Goal: Information Seeking & Learning: Learn about a topic

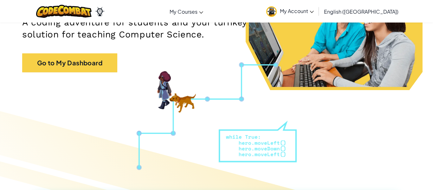
scroll to position [111, 0]
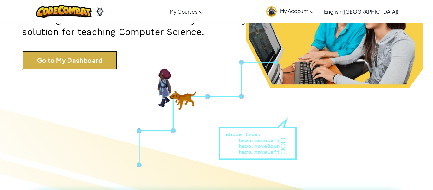
click at [38, 62] on link "Go to My Dashboard" at bounding box center [69, 60] width 95 height 19
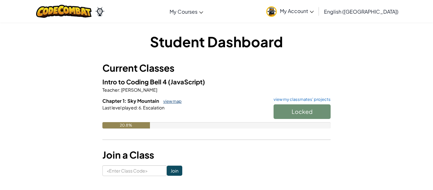
click at [167, 102] on link "view map" at bounding box center [171, 101] width 22 height 5
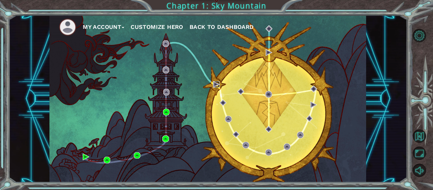
click at [216, 84] on img at bounding box center [216, 84] width 7 height 7
click at [166, 112] on img at bounding box center [166, 112] width 7 height 7
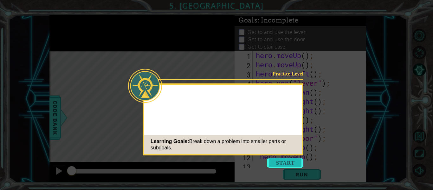
scroll to position [55, 0]
click at [287, 162] on button "Start" at bounding box center [285, 162] width 36 height 10
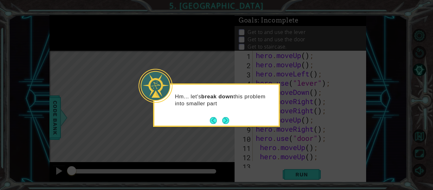
click at [232, 119] on div "Hm... let's break down this problem into smaller part" at bounding box center [216, 104] width 127 height 43
click at [226, 117] on button "Next" at bounding box center [225, 120] width 7 height 7
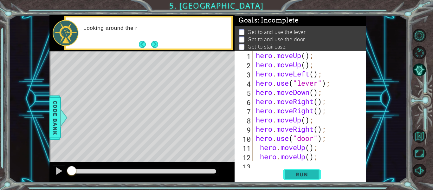
click at [297, 176] on span "Run" at bounding box center [301, 174] width 25 height 6
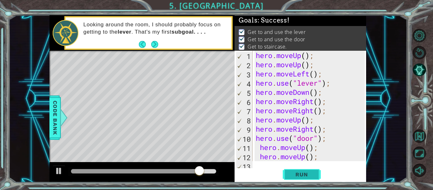
click at [288, 181] on button "Run" at bounding box center [302, 174] width 38 height 13
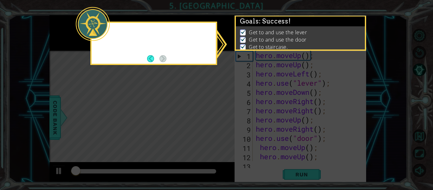
click at [305, 170] on icon at bounding box center [216, 95] width 433 height 190
click at [300, 173] on icon at bounding box center [216, 95] width 433 height 190
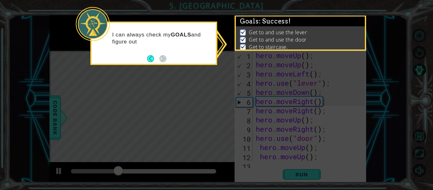
click at [297, 168] on icon at bounding box center [216, 95] width 433 height 190
click at [301, 169] on icon at bounding box center [216, 95] width 433 height 190
click at [306, 168] on icon at bounding box center [216, 95] width 433 height 190
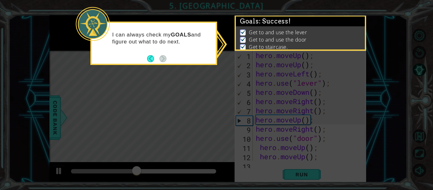
click at [309, 180] on icon at bounding box center [216, 95] width 433 height 190
click at [305, 174] on icon at bounding box center [216, 95] width 433 height 190
click at [310, 173] on icon at bounding box center [216, 95] width 433 height 190
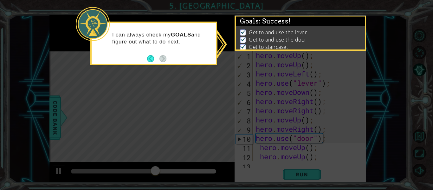
click at [307, 178] on icon at bounding box center [216, 95] width 433 height 190
click at [302, 179] on icon at bounding box center [216, 95] width 433 height 190
click at [308, 180] on icon at bounding box center [216, 95] width 433 height 190
click at [316, 172] on icon at bounding box center [216, 95] width 433 height 190
click at [316, 178] on icon at bounding box center [216, 95] width 433 height 190
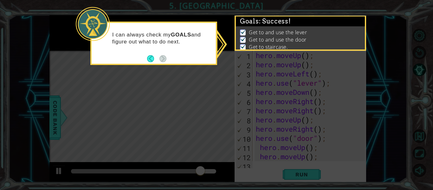
click at [324, 182] on icon at bounding box center [216, 95] width 433 height 190
click at [323, 188] on icon at bounding box center [216, 95] width 433 height 190
click at [318, 177] on icon at bounding box center [216, 95] width 433 height 190
click at [307, 186] on icon at bounding box center [216, 95] width 433 height 190
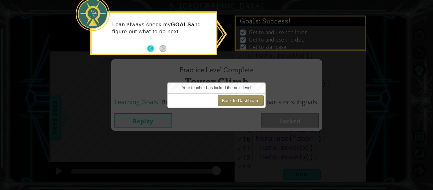
click at [153, 48] on button "Back" at bounding box center [153, 48] width 12 height 7
click at [253, 98] on button "Back to Dashboard" at bounding box center [241, 100] width 46 height 11
click at [238, 99] on button "Back to Dashboard" at bounding box center [241, 100] width 46 height 11
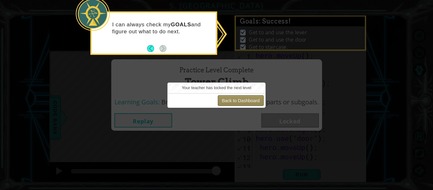
click at [238, 99] on button "Back to Dashboard" at bounding box center [241, 100] width 46 height 11
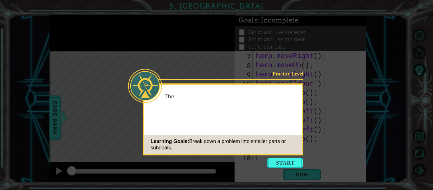
scroll to position [55, 0]
click at [300, 169] on icon at bounding box center [216, 95] width 433 height 190
click at [290, 165] on button "Start" at bounding box center [285, 162] width 36 height 10
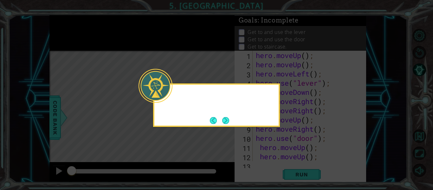
click at [283, 163] on icon at bounding box center [216, 95] width 433 height 190
click at [281, 165] on icon at bounding box center [216, 95] width 433 height 190
click at [224, 124] on button "Next" at bounding box center [225, 120] width 9 height 9
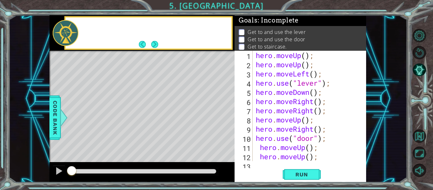
click at [232, 123] on div "Level Map" at bounding box center [195, 144] width 293 height 187
click at [311, 174] on span "Run" at bounding box center [301, 174] width 25 height 6
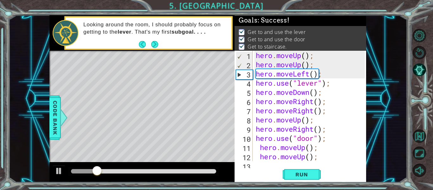
click at [102, 162] on div "Level Map" at bounding box center [195, 144] width 293 height 187
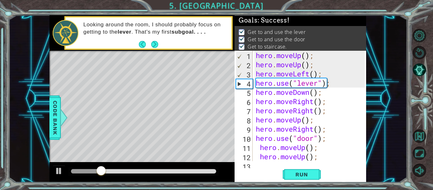
click at [107, 165] on div at bounding box center [141, 172] width 185 height 20
click at [119, 171] on div at bounding box center [143, 171] width 145 height 4
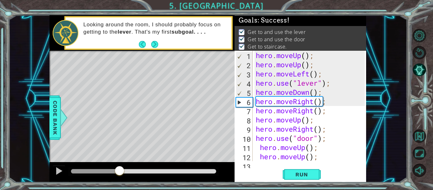
click at [197, 172] on div at bounding box center [143, 171] width 145 height 4
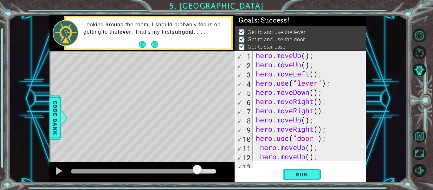
click at [183, 171] on div at bounding box center [143, 171] width 145 height 4
click at [214, 169] on div at bounding box center [143, 171] width 145 height 4
click at [216, 170] on div at bounding box center [213, 170] width 11 height 11
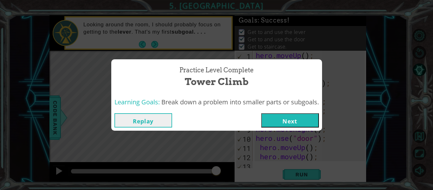
click at [299, 126] on button "Next" at bounding box center [290, 120] width 58 height 14
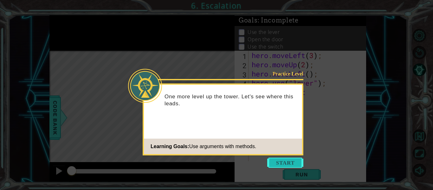
click at [288, 165] on button "Start" at bounding box center [285, 162] width 36 height 10
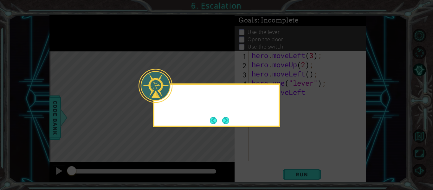
click at [288, 163] on icon at bounding box center [216, 95] width 433 height 190
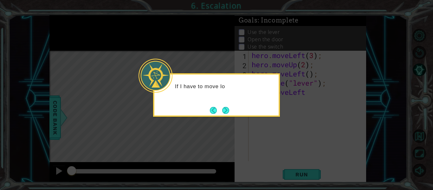
click at [234, 120] on icon at bounding box center [216, 95] width 433 height 190
click at [229, 110] on button "Next" at bounding box center [226, 110] width 12 height 12
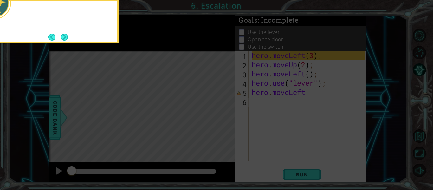
click at [232, 106] on icon at bounding box center [216, 28] width 433 height 323
click at [228, 106] on icon at bounding box center [216, 28] width 433 height 323
click at [229, 110] on icon at bounding box center [216, 28] width 433 height 323
click at [67, 42] on button "Next" at bounding box center [64, 37] width 11 height 11
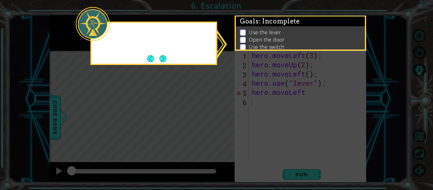
click at [80, 35] on div at bounding box center [93, 24] width 34 height 34
click at [63, 45] on icon at bounding box center [216, 95] width 433 height 190
click at [161, 54] on button "Next" at bounding box center [162, 58] width 11 height 11
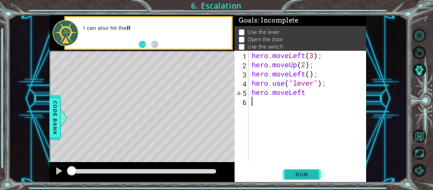
click at [295, 175] on span "Run" at bounding box center [301, 174] width 25 height 6
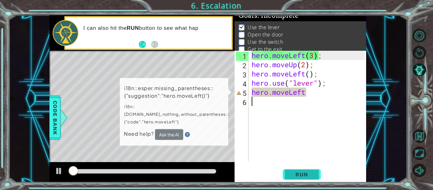
scroll to position [5, 0]
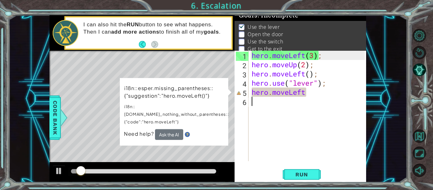
click at [141, 91] on p "i18n::esper.missing_parentheses::{"suggestion":"hero.moveLeft()"}" at bounding box center [176, 91] width 105 height 16
click at [294, 90] on div "hero . moveLeft ( 3 ) ; hero . moveUp ( 2 ) ; hero . moveLeft ( ) ; hero . use …" at bounding box center [309, 115] width 118 height 129
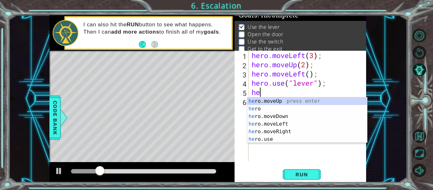
type textarea "h"
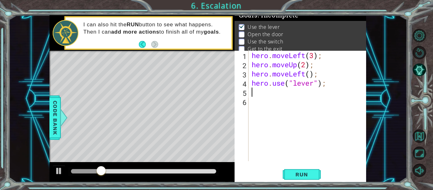
type textarea "hero.use("lever");"
click at [272, 105] on div "hero . moveLeft ( 3 ) ; hero . moveUp ( 2 ) ; hero . moveLeft ( ) ; hero . use …" at bounding box center [309, 115] width 118 height 129
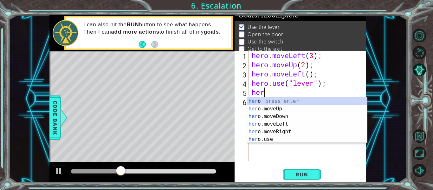
scroll to position [0, 0]
click at [263, 123] on div "her o press enter her o.moveUp press enter her o.moveDown press enter her o.mov…" at bounding box center [307, 127] width 120 height 61
type textarea "hero.moveLeft(1);"
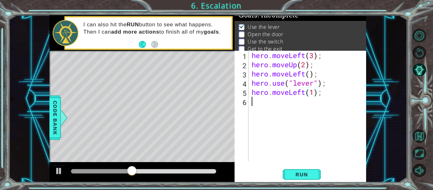
click at [266, 112] on div "hero . moveLeft ( 3 ) ; hero . moveUp ( 2 ) ; hero . moveLeft ( ) ; hero . use …" at bounding box center [309, 115] width 118 height 129
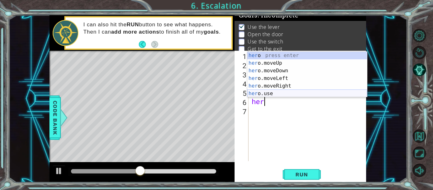
click at [272, 96] on div "her o press enter her o.moveUp press enter her o.moveDown press enter her o.mov…" at bounding box center [307, 82] width 120 height 61
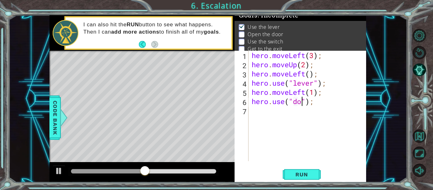
type textarea "hero.use("door");"
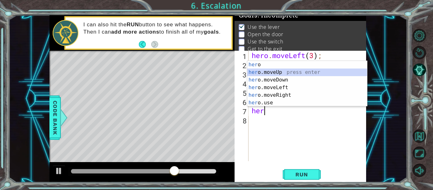
click at [277, 73] on div "her o press enter her o.moveUp press enter her o.moveDown press enter her o.mov…" at bounding box center [307, 91] width 120 height 61
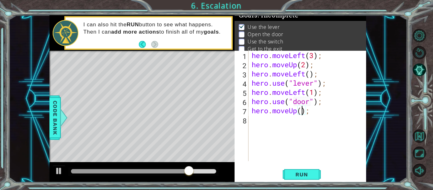
type textarea "hero.moveUp(1);"
click at [261, 126] on div "hero . moveLeft ( 3 ) ; hero . moveUp ( 2 ) ; hero . moveLeft ( ) ; hero . use …" at bounding box center [309, 115] width 118 height 129
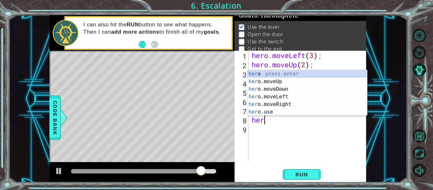
scroll to position [0, 0]
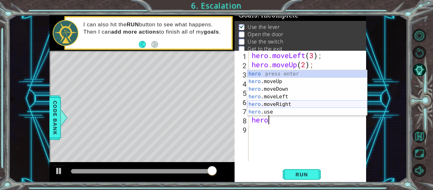
click at [292, 105] on div "hero press enter hero .moveUp press enter hero .moveDown press enter hero .move…" at bounding box center [307, 100] width 120 height 61
type textarea "hero.moveRight(1);"
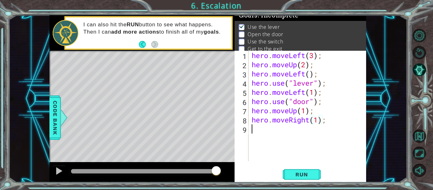
click at [266, 131] on div "hero . moveLeft ( 3 ) ; hero . moveUp ( 2 ) ; hero . moveLeft ( ) ; hero . use …" at bounding box center [309, 115] width 118 height 129
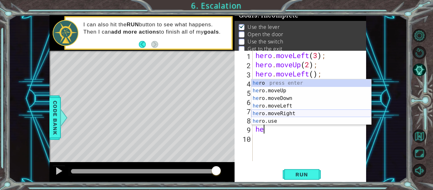
click at [285, 114] on div "he ro press enter he ro.moveUp press enter he ro.moveDown press enter he ro.mov…" at bounding box center [311, 109] width 120 height 61
type textarea "hero.moveRight(1);"
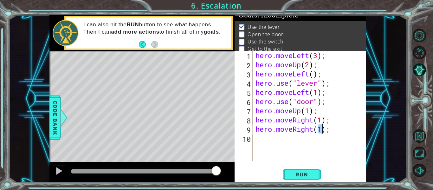
click at [268, 144] on div "hero . moveLeft ( 3 ) ; hero . moveUp ( 2 ) ; hero . moveLeft ( ) ; hero . use …" at bounding box center [311, 115] width 114 height 129
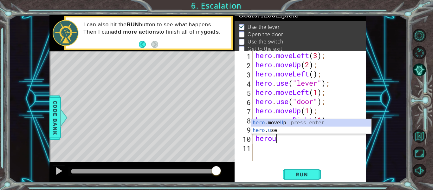
scroll to position [0, 0]
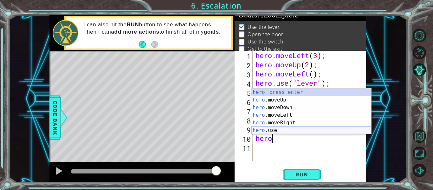
click at [269, 131] on div "hero press enter hero .moveUp press enter hero .moveDown press enter hero .move…" at bounding box center [311, 118] width 120 height 61
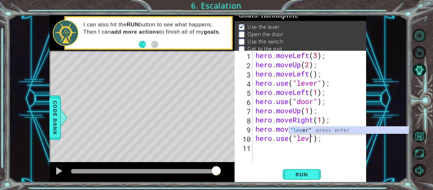
type textarea "hero.use("lever");"
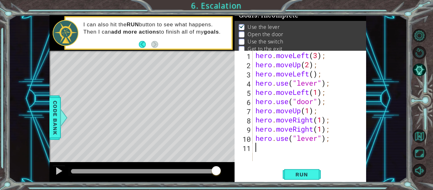
click at [258, 151] on div "hero . moveLeft ( 3 ) ; hero . moveUp ( 2 ) ; hero . moveLeft ( ) ; hero . use …" at bounding box center [311, 115] width 114 height 129
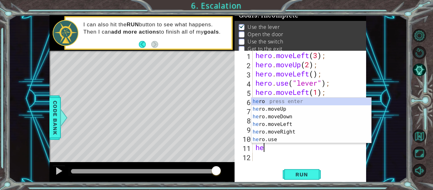
scroll to position [0, 0]
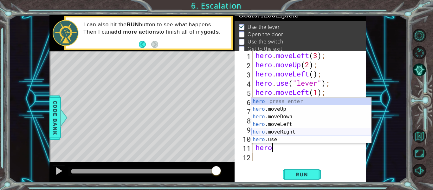
click at [275, 133] on div "hero press enter hero .moveUp press enter hero .moveDown press enter hero .move…" at bounding box center [311, 128] width 120 height 61
type textarea "hero.moveRight(1);"
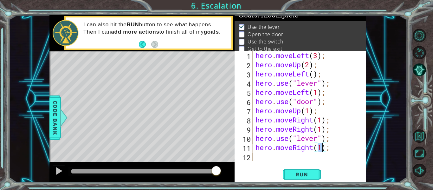
click at [265, 158] on div "hero . moveLeft ( 3 ) ; hero . moveUp ( 2 ) ; hero . moveLeft ( ) ; hero . use …" at bounding box center [311, 115] width 114 height 129
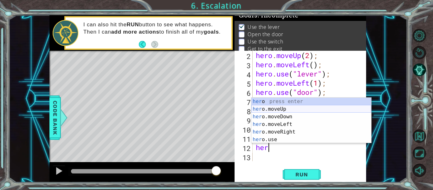
click at [262, 107] on div "her o press enter her o.moveUp press enter her o.moveDown press enter her o.mov…" at bounding box center [311, 128] width 120 height 61
type textarea "hero.moveUp(1);"
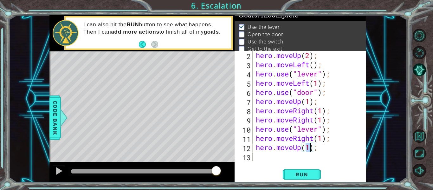
click at [266, 157] on div "hero . moveUp ( 2 ) ; hero . moveLeft ( ) ; hero . use ( "lever" ) ; hero . mov…" at bounding box center [310, 115] width 113 height 129
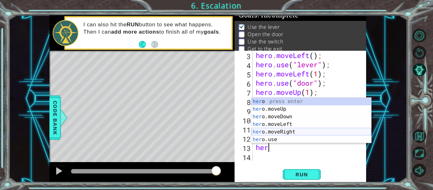
scroll to position [0, 0]
type textarea "h"
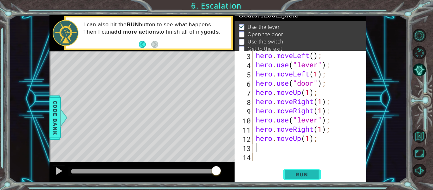
click at [301, 170] on button "Run" at bounding box center [302, 174] width 38 height 13
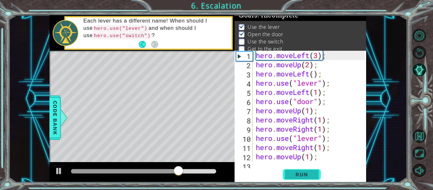
click at [306, 176] on span "Run" at bounding box center [301, 174] width 25 height 6
click at [254, 118] on div "hero . moveLeft ( 3 ) ; hero . moveUp ( 2 ) ; hero . moveLeft ( ) ; hero . use …" at bounding box center [310, 115] width 113 height 129
type textarea "hero.moveRight(1);"
click at [259, 116] on div "hero . moveLeft ( 3 ) ; hero . moveUp ( 2 ) ; hero . moveLeft ( ) ; hero . use …" at bounding box center [310, 115] width 113 height 129
click at [254, 120] on div "hero . moveLeft ( 3 ) ; hero . moveUp ( 2 ) ; hero . moveLeft ( ) ; hero . use …" at bounding box center [310, 115] width 113 height 129
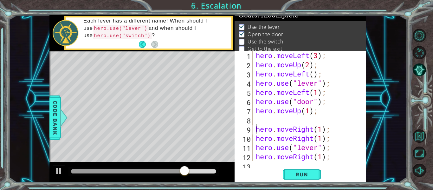
click at [256, 121] on div "hero . moveLeft ( 3 ) ; hero . moveUp ( 2 ) ; hero . moveLeft ( ) ; hero . use …" at bounding box center [310, 115] width 113 height 129
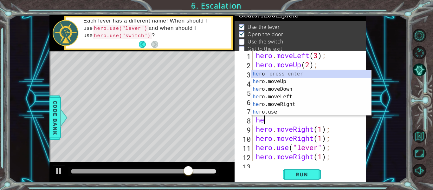
scroll to position [0, 0]
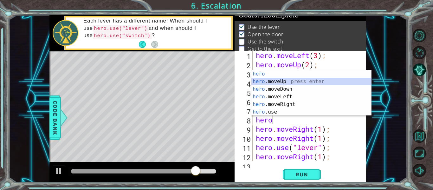
click at [260, 82] on div "hero press enter hero .moveUp press enter hero .moveDown press enter hero .move…" at bounding box center [311, 100] width 120 height 61
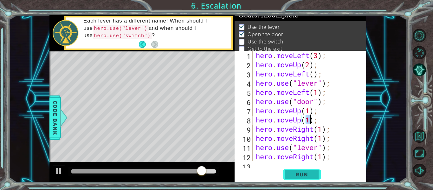
click at [294, 176] on span "Run" at bounding box center [301, 174] width 25 height 6
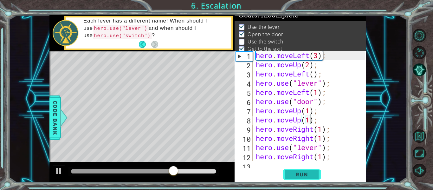
click at [294, 176] on span "Run" at bounding box center [301, 174] width 25 height 6
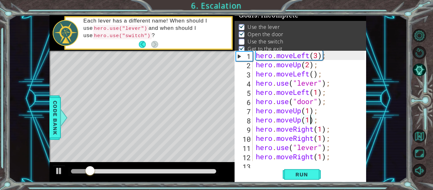
click at [106, 166] on div at bounding box center [141, 172] width 185 height 20
click at [116, 166] on div at bounding box center [141, 172] width 185 height 20
click at [120, 171] on div at bounding box center [143, 171] width 145 height 4
click at [58, 175] on div at bounding box center [59, 171] width 8 height 8
click at [316, 149] on div "hero . moveLeft ( 3 ) ; hero . moveUp ( 2 ) ; hero . moveLeft ( ) ; hero . use …" at bounding box center [310, 115] width 113 height 129
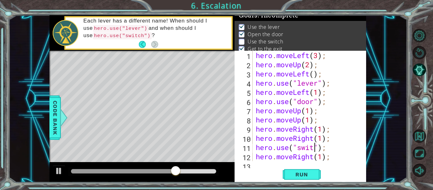
scroll to position [0, 3]
type textarea "hero.use("switch");"
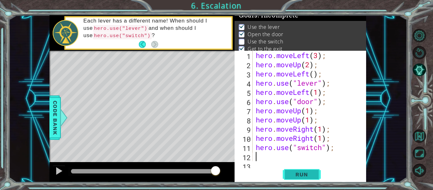
click at [303, 170] on button "Run" at bounding box center [302, 174] width 38 height 13
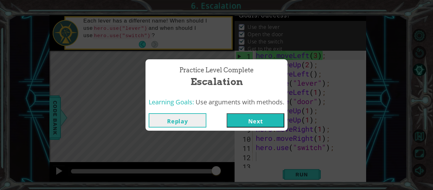
click at [258, 118] on button "Next" at bounding box center [256, 120] width 58 height 14
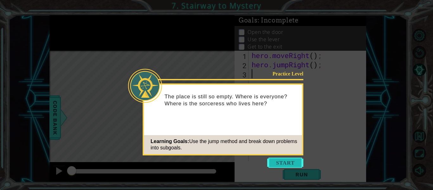
click at [281, 165] on button "Start" at bounding box center [285, 162] width 36 height 10
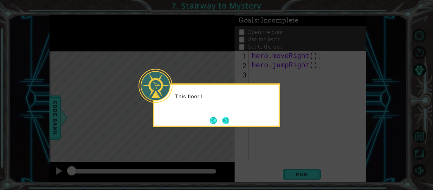
click at [225, 117] on button "Next" at bounding box center [226, 121] width 8 height 8
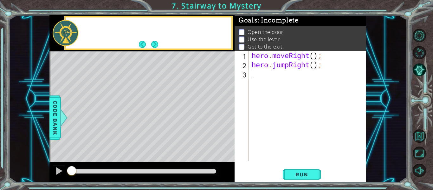
click at [224, 122] on div "Level Map" at bounding box center [195, 144] width 293 height 187
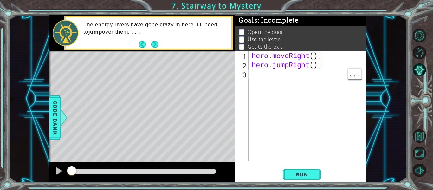
click at [298, 98] on div "hero . moveRight ( ) ; hero . jumpRight ( ) ;" at bounding box center [309, 115] width 118 height 129
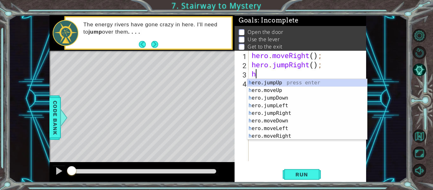
scroll to position [0, 0]
click at [283, 106] on div "her o.jumpUp press enter her o.jumpDown press enter her o.jumpLeft press enter …" at bounding box center [307, 117] width 120 height 76
type textarea "hero.moveUp(1);"
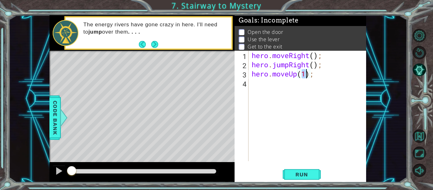
click at [278, 83] on div "hero . moveRight ( ) ; hero . jumpRight ( ) ; hero . moveUp ( 1 ) ;" at bounding box center [309, 115] width 118 height 129
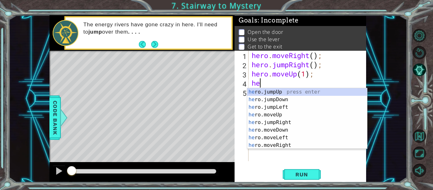
type textarea "her"
click at [284, 106] on div "her o.jumpUp press enter her o.jumpDown press enter her o.jumpLeft press enter …" at bounding box center [307, 126] width 120 height 76
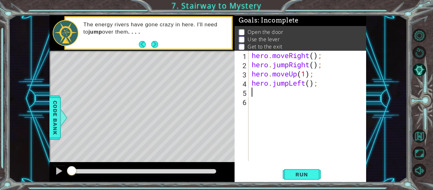
scroll to position [0, 0]
click at [289, 83] on div "hero . moveRight ( ) ; hero . jumpRight ( ) ; hero . moveUp ( 1 ) ; hero . jump…" at bounding box center [309, 115] width 118 height 129
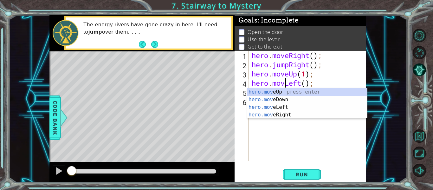
scroll to position [0, 2]
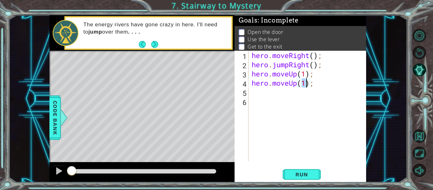
click at [297, 86] on div "hero . moveRight ( ) ; hero . jumpRight ( ) ; hero . moveUp ( 1 ) ; hero . move…" at bounding box center [309, 115] width 118 height 129
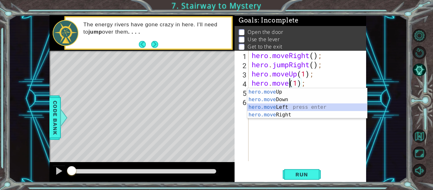
click at [298, 107] on div "hero.move Up press enter hero.move Down press enter hero.move Left press enter …" at bounding box center [307, 111] width 120 height 46
type textarea "hero.moveLeft(1)(1);"
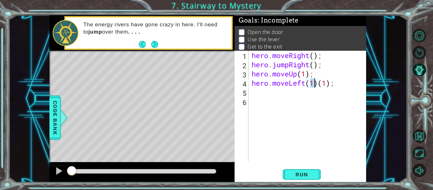
click at [284, 102] on div "hero . moveRight ( ) ; hero . jumpRight ( ) ; hero . moveUp ( 1 ) ; hero . move…" at bounding box center [309, 115] width 118 height 129
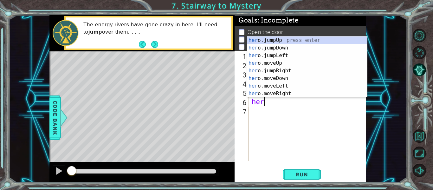
scroll to position [0, 0]
click at [285, 85] on div "her o.jumpUp press enter her o.jumpDown press enter her o.jumpLeft press enter …" at bounding box center [307, 74] width 120 height 76
type textarea "hero.moveLeft(1);"
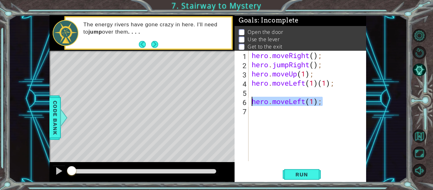
drag, startPoint x: 326, startPoint y: 100, endPoint x: 245, endPoint y: 102, distance: 80.8
click at [245, 102] on div "hero.moveLeft(1); 1 2 3 4 5 6 7 hero . moveRight ( ) ; hero . jumpRight ( ) ; h…" at bounding box center [299, 106] width 130 height 110
click at [270, 78] on div "hero . moveRight ( ) ; hero . jumpRight ( ) ; hero . moveUp ( 1 ) ; hero . move…" at bounding box center [309, 115] width 118 height 129
type textarea "hero.moveUp(1);"
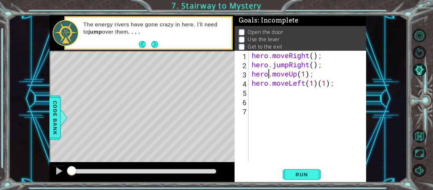
click at [258, 94] on div "hero . moveRight ( ) ; hero . jumpRight ( ) ; hero . moveUp ( 1 ) ; hero . move…" at bounding box center [309, 115] width 118 height 129
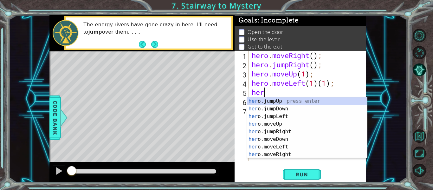
scroll to position [0, 0]
click at [290, 154] on div "her o.jumpUp press enter her o.jumpDown press enter her o.jumpLeft press enter …" at bounding box center [307, 135] width 120 height 76
type textarea "hero.moveRight(1);"
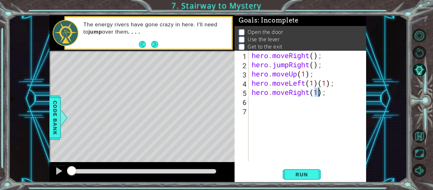
click at [264, 104] on div "hero . moveRight ( ) ; hero . jumpRight ( ) ; hero . moveUp ( 1 ) ; hero . move…" at bounding box center [309, 115] width 118 height 129
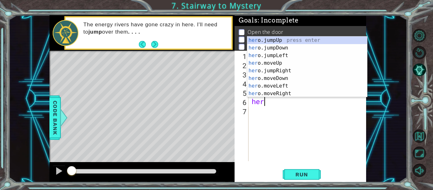
scroll to position [0, 0]
type textarea "h"
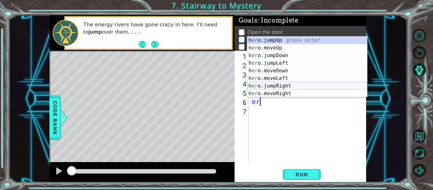
type textarea "e"
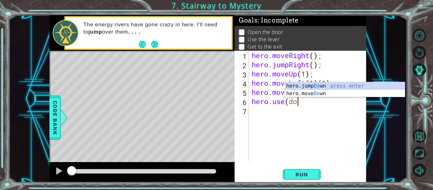
scroll to position [0, 2]
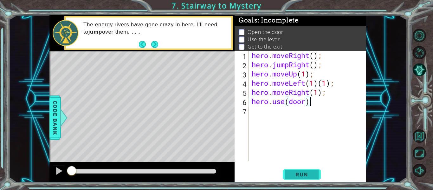
click at [310, 173] on span "Run" at bounding box center [301, 174] width 25 height 6
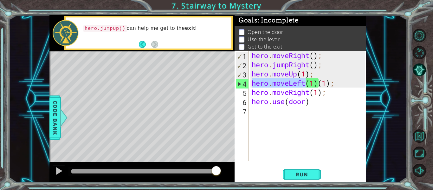
drag, startPoint x: 304, startPoint y: 82, endPoint x: 249, endPoint y: 86, distance: 54.9
click at [249, 86] on div "hero.use(door) 1 2 3 4 5 6 7 hero . moveRight ( ) ; hero . jumpRight ( ) ; hero…" at bounding box center [299, 106] width 130 height 110
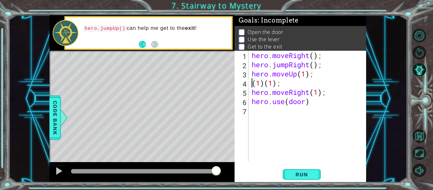
scroll to position [0, 1]
drag, startPoint x: 292, startPoint y: 82, endPoint x: 253, endPoint y: 82, distance: 39.0
click at [253, 82] on div "hero . moveRight ( ) ; hero . jumpRight ( ) ; hero . moveUp ( 1 ) ; ( 1 ) ( 1 )…" at bounding box center [309, 115] width 118 height 129
type textarea "="
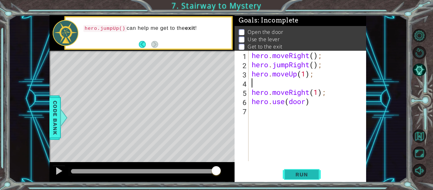
click at [310, 173] on span "Run" at bounding box center [301, 174] width 25 height 6
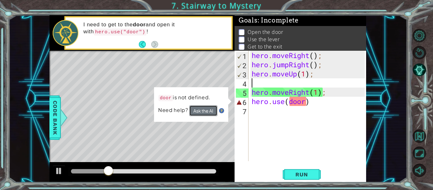
click at [200, 110] on button "Ask the AI" at bounding box center [203, 110] width 28 height 11
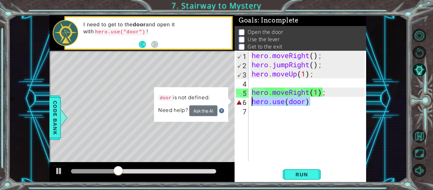
drag, startPoint x: 333, startPoint y: 103, endPoint x: 249, endPoint y: 104, distance: 84.3
click at [249, 104] on div "1 2 3 4 5 6 7 hero . moveRight ( ) ; hero . jumpRight ( ) ; hero . moveUp ( 1 )…" at bounding box center [299, 106] width 130 height 110
type textarea "hero.use(door)"
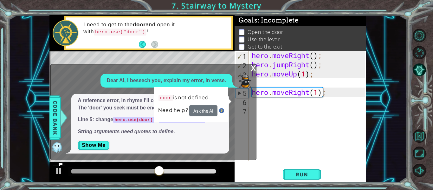
click at [254, 68] on div "x" at bounding box center [253, 67] width 6 height 6
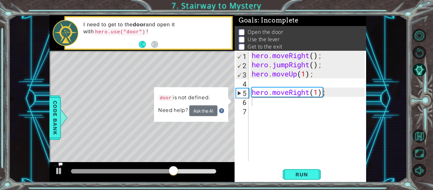
click at [263, 103] on div "hero . moveRight ( ) ; hero . jumpRight ( ) ; hero . moveUp ( 1 ) ; hero . move…" at bounding box center [309, 115] width 118 height 129
click at [260, 103] on div "hero . moveRight ( ) ; hero . jumpRight ( ) ; hero . moveUp ( 1 ) ; hero . move…" at bounding box center [309, 115] width 118 height 129
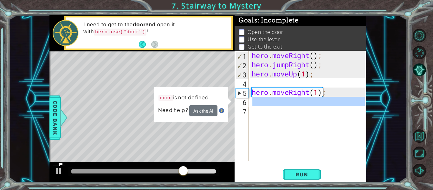
click at [260, 103] on div "hero . moveRight ( ) ; hero . jumpRight ( ) ; hero . moveUp ( 1 ) ; hero . move…" at bounding box center [307, 106] width 114 height 110
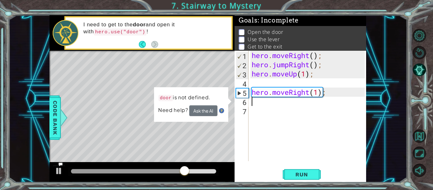
click at [260, 103] on div "hero . moveRight ( ) ; hero . jumpRight ( ) ; hero . moveUp ( 1 ) ; hero . move…" at bounding box center [309, 115] width 118 height 129
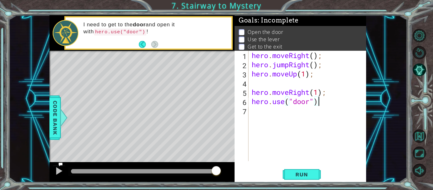
scroll to position [0, 3]
type textarea "hero.use("door")"
click at [305, 175] on span "Run" at bounding box center [301, 174] width 25 height 6
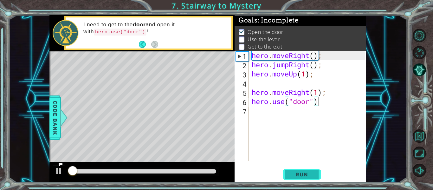
scroll to position [1, 0]
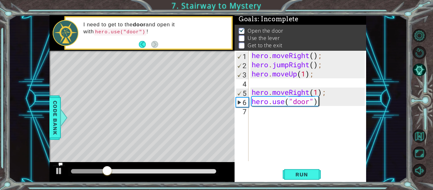
click at [268, 115] on div "hero . moveRight ( ) ; hero . jumpRight ( ) ; hero . moveUp ( 1 ) ; hero . move…" at bounding box center [309, 115] width 118 height 129
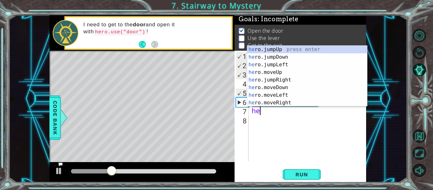
scroll to position [0, 0]
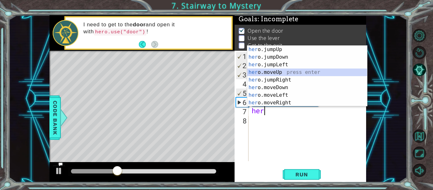
click at [277, 72] on div "her o.jumpUp press enter her o.jumpDown press enter her o.jumpLeft press enter …" at bounding box center [307, 84] width 120 height 76
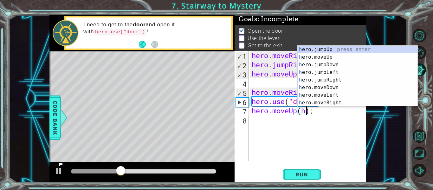
type textarea "hero.moveUp();"
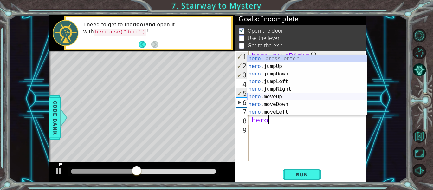
click at [281, 96] on div "hero press enter hero .jumpUp press enter hero .jumpDown press enter hero .jump…" at bounding box center [307, 93] width 120 height 76
type textarea "hero.moveUp(1);"
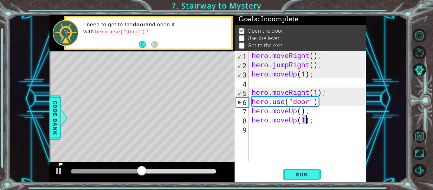
click at [274, 131] on div "hero . moveRight ( ) ; hero . jumpRight ( ) ; hero . moveUp ( 1 ) ; hero . move…" at bounding box center [309, 115] width 118 height 129
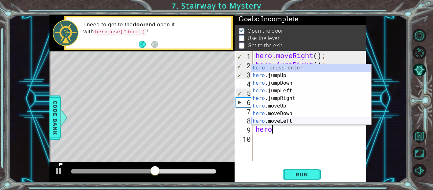
click at [291, 123] on div "hero press enter hero .jumpUp press enter hero .jumpDown press enter hero .jump…" at bounding box center [311, 102] width 120 height 76
type textarea "hero.moveLeft(1);"
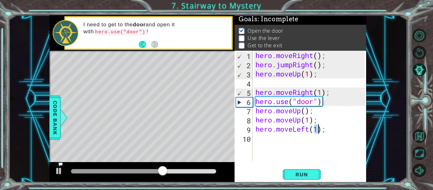
click at [273, 143] on div "hero . moveRight ( ) ; hero . jumpRight ( ) ; hero . moveUp ( 1 ) ; hero . move…" at bounding box center [311, 115] width 114 height 129
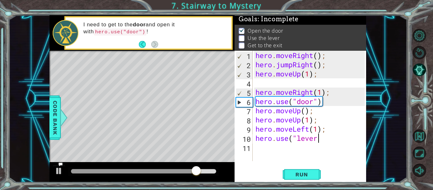
scroll to position [0, 3]
type textarea "hero.use("lever")"
click at [279, 154] on div "hero . moveRight ( ) ; hero . jumpRight ( ) ; hero . moveUp ( 1 ) ; hero . move…" at bounding box center [311, 115] width 114 height 129
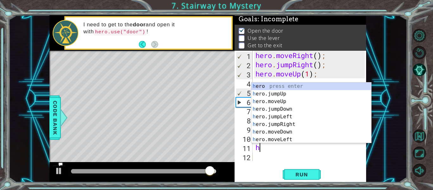
scroll to position [0, 0]
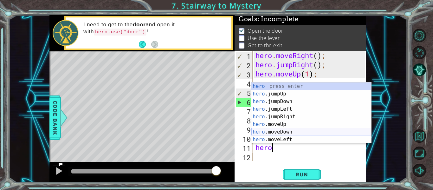
click at [280, 138] on div "hero press enter hero .jumpUp press enter hero .jumpDown press enter hero .jump…" at bounding box center [311, 120] width 120 height 76
type textarea "hero.moveLeft(1);"
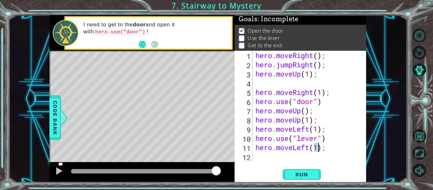
click at [261, 159] on div "hero . moveRight ( ) ; hero . jumpRight ( ) ; hero . moveUp ( 1 ) ; hero . move…" at bounding box center [311, 115] width 114 height 129
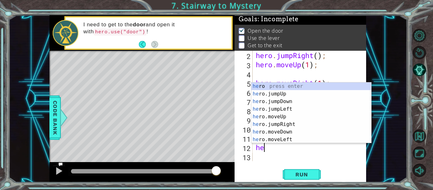
scroll to position [0, 0]
type textarea "h"
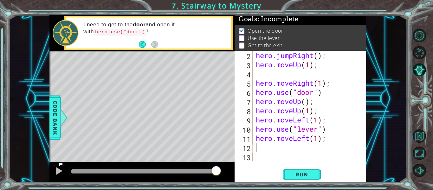
click at [318, 140] on div "hero . jumpRight ( ) ; hero . moveUp ( 1 ) ; hero . moveRight ( 1 ) ; hero . us…" at bounding box center [310, 115] width 113 height 129
type textarea "hero.moveLeft(2);"
click at [282, 150] on div "hero . jumpRight ( ) ; hero . moveUp ( 1 ) ; hero . moveRight ( 1 ) ; hero . us…" at bounding box center [310, 115] width 113 height 129
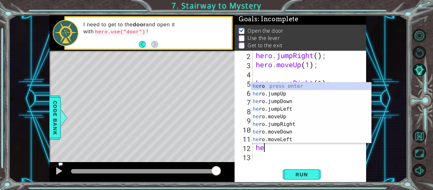
type textarea "her"
click at [292, 124] on div "her o press enter her o.jumpUp press enter her o.jumpDown press enter her o.jum…" at bounding box center [311, 120] width 120 height 76
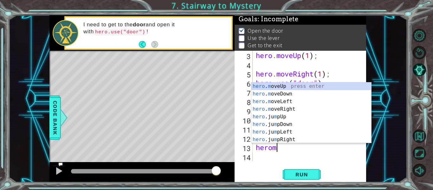
scroll to position [0, 1]
click at [285, 109] on div "hero . m oveUp press enter hero . m oveDown press enter hero . m oveLeft press …" at bounding box center [311, 120] width 120 height 76
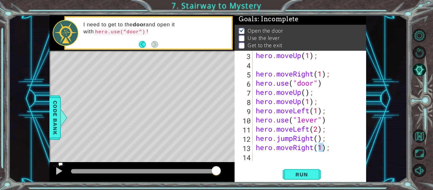
click at [255, 161] on div "hero.moveRight(1); 3 4 5 6 7 8 9 10 11 12 13 14 hero . moveUp ( 1 ) ; hero . mo…" at bounding box center [300, 117] width 132 height 132
click at [310, 174] on span "Run" at bounding box center [301, 174] width 25 height 6
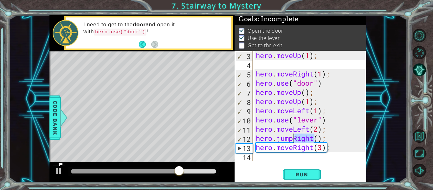
drag, startPoint x: 313, startPoint y: 138, endPoint x: 293, endPoint y: 137, distance: 19.7
click at [293, 137] on div "hero . moveUp ( 1 ) ; hero . moveRight ( 1 ) ; hero . use ( "door" ) hero . mov…" at bounding box center [310, 115] width 113 height 129
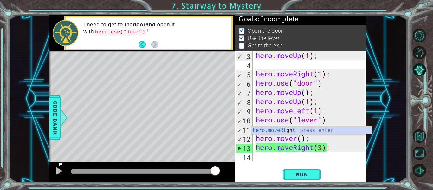
scroll to position [0, 2]
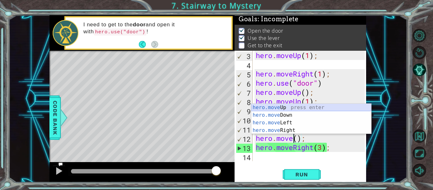
click at [285, 106] on div "hero.move Up press enter hero.move Down press enter hero.move Left press enter …" at bounding box center [311, 127] width 120 height 46
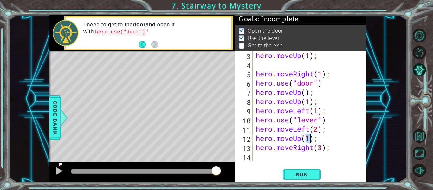
click at [256, 140] on div "hero . moveUp ( 1 ) ; hero . moveRight ( 1 ) ; hero . use ( "door" ) hero . mov…" at bounding box center [310, 115] width 113 height 129
click at [256, 149] on div "hero . moveUp ( 1 ) ; hero . moveRight ( 1 ) ; hero . use ( "door" ) hero . mov…" at bounding box center [310, 115] width 113 height 129
type textarea "hero.moveRight(3);"
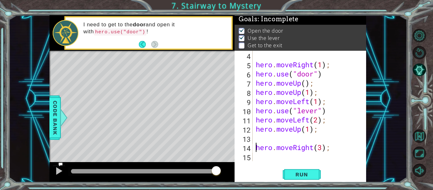
scroll to position [28, 0]
click at [261, 140] on div "hero . moveRight ( 1 ) ; hero . use ( "door" ) hero . moveUp ( ) ; hero . moveU…" at bounding box center [310, 115] width 113 height 129
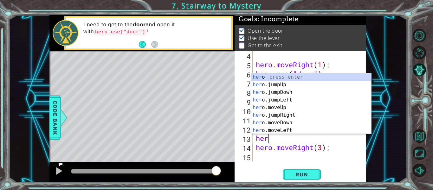
type textarea "hero"
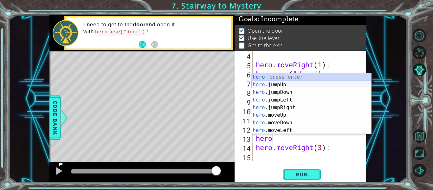
click at [274, 82] on div "hero press enter hero .jumpUp press enter hero .jumpDown press enter hero .jump…" at bounding box center [311, 111] width 120 height 76
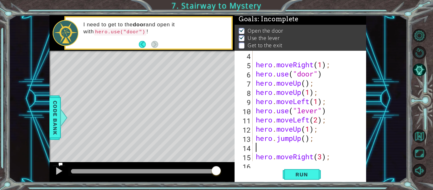
scroll to position [0, 0]
click at [302, 176] on span "Run" at bounding box center [301, 174] width 25 height 6
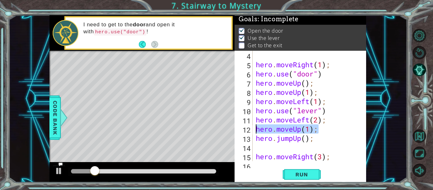
drag, startPoint x: 322, startPoint y: 132, endPoint x: 255, endPoint y: 130, distance: 66.6
click at [255, 130] on div "hero . moveRight ( 1 ) ; hero . use ( "door" ) hero . moveUp ( ) ; hero . moveU…" at bounding box center [310, 115] width 113 height 129
type textarea "hero.moveUp(1);"
click at [311, 182] on div "4 5 6 7 8 9 10 11 12 13 14 15 16 hero . moveRight ( 1 ) ; hero . use ( "door" )…" at bounding box center [300, 117] width 132 height 132
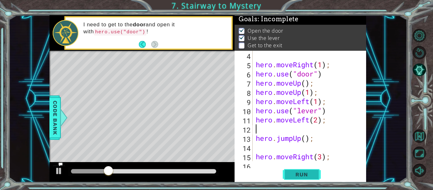
click at [305, 177] on span "Run" at bounding box center [301, 174] width 25 height 6
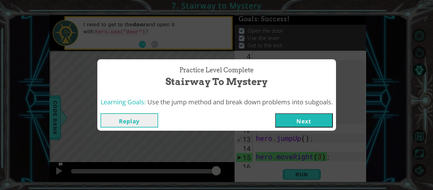
click at [316, 124] on button "Next" at bounding box center [304, 120] width 58 height 14
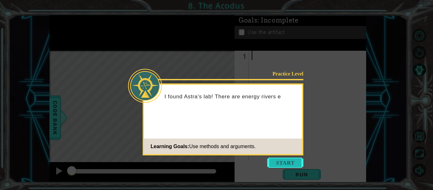
click at [290, 162] on button "Start" at bounding box center [285, 162] width 36 height 10
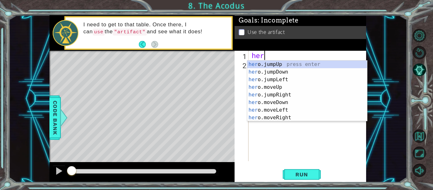
scroll to position [0, 0]
click at [309, 103] on div "her o.jumpUp press enter her o.jumpDown press enter her o.jumpLeft press enter …" at bounding box center [307, 99] width 120 height 76
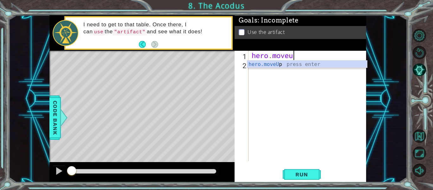
scroll to position [0, 2]
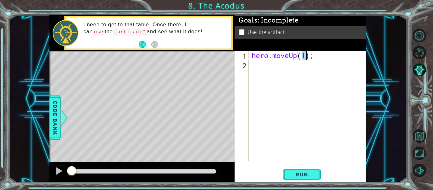
type textarea "hero.moveUp(3);"
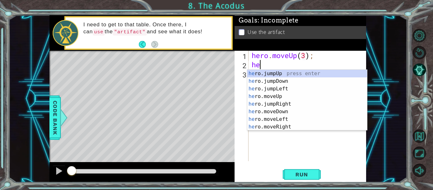
scroll to position [0, 0]
click at [289, 120] on div "her o.jumpUp press enter her o.jumpDown press enter her o.jumpLeft press enter …" at bounding box center [307, 108] width 120 height 76
type textarea "hero.moveLeft(1);"
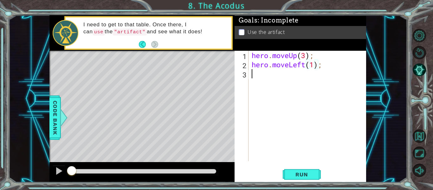
click at [257, 74] on div "hero . moveUp ( 3 ) ; hero . moveLeft ( 1 ) ;" at bounding box center [309, 115] width 118 height 129
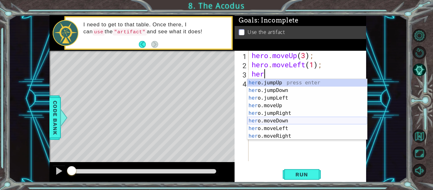
click at [283, 120] on div "her o.jumpUp press enter her o.jumpDown press enter her o.jumpLeft press enter …" at bounding box center [307, 117] width 120 height 76
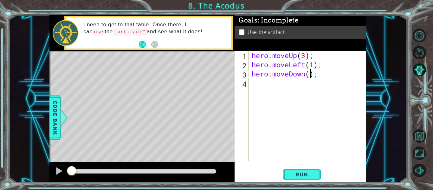
scroll to position [0, 3]
type textarea "hero.moveDown(2);"
click at [261, 85] on div "hero . moveUp ( 3 ) ; hero . moveLeft ( 1 ) ; hero . moveDown ( 2 ) ;" at bounding box center [309, 115] width 118 height 129
type textarea "her"
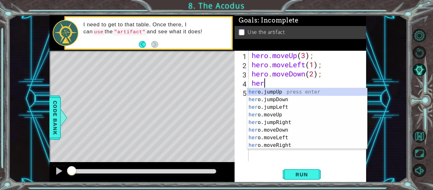
scroll to position [0, 0]
click at [287, 105] on div "her o.jumpUp press enter her o.jumpDown press enter her o.jumpLeft press enter …" at bounding box center [307, 126] width 120 height 76
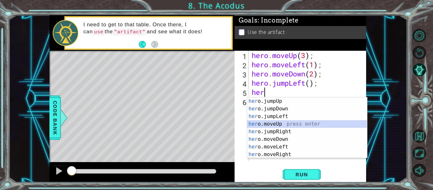
click at [288, 125] on div "her o.jumpUp press enter her o.jumpDown press enter her o.jumpLeft press enter …" at bounding box center [307, 135] width 120 height 76
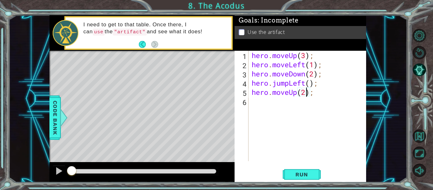
scroll to position [0, 2]
type textarea "hero.moveUp1);"
click at [265, 104] on div "hero . moveUp ( 3 ) ; hero . moveLeft ( 1 ) ; hero . moveDown ( 2 ) ; hero . ju…" at bounding box center [309, 115] width 118 height 129
drag, startPoint x: 310, startPoint y: 93, endPoint x: 253, endPoint y: 90, distance: 56.5
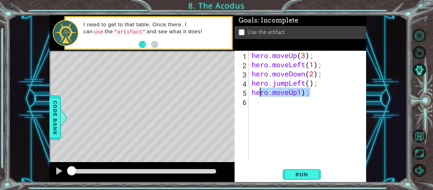
click at [253, 90] on div "hero . moveUp ( 3 ) ; hero . moveLeft ( 1 ) ; hero . moveDown ( 2 ) ; hero . ju…" at bounding box center [309, 115] width 118 height 129
type textarea "hero.moveUp1);"
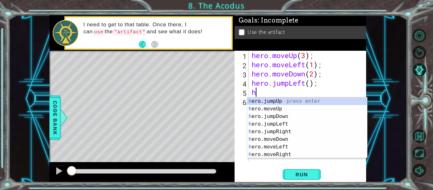
scroll to position [0, 0]
click at [285, 145] on div "her o.jumpUp press enter her o.jumpDown press enter her o.jumpLeft press enter …" at bounding box center [307, 135] width 120 height 76
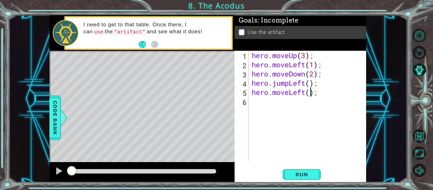
type textarea "hero.moveLeft(3);"
click at [258, 106] on div "hero . moveUp ( 3 ) ; hero . moveLeft ( 1 ) ; hero . moveDown ( 2 ) ; hero . ju…" at bounding box center [309, 115] width 118 height 129
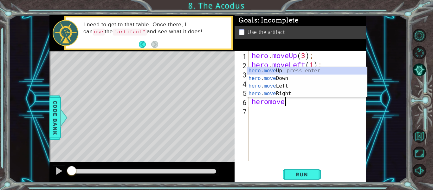
scroll to position [0, 1]
click at [275, 93] on div "hero . move Up press enter hero . move Down press enter hero . move Left press …" at bounding box center [307, 90] width 120 height 46
type textarea "hero.moveRight(1);"
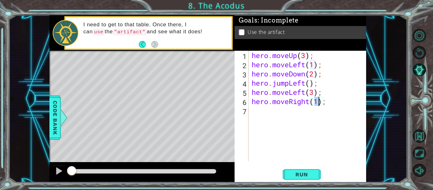
click at [283, 113] on div "hero . moveUp ( 3 ) ; hero . moveLeft ( 1 ) ; hero . moveDown ( 2 ) ; hero . ju…" at bounding box center [309, 115] width 118 height 129
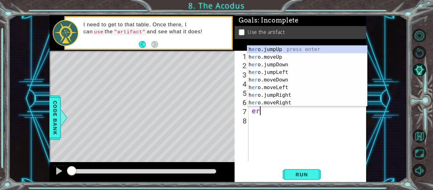
type textarea "e"
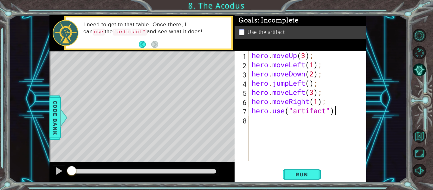
scroll to position [0, 3]
click at [302, 177] on span "Run" at bounding box center [301, 174] width 25 height 6
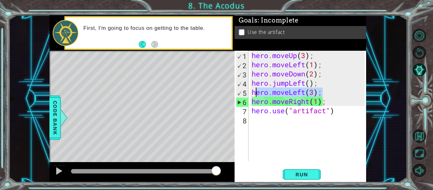
drag, startPoint x: 323, startPoint y: 90, endPoint x: 253, endPoint y: 89, distance: 70.4
click at [253, 89] on div "hero . moveUp ( 3 ) ; hero . moveLeft ( 1 ) ; hero . moveDown ( 2 ) ; hero . ju…" at bounding box center [309, 115] width 118 height 129
type textarea "hero.moveLeft(3);"
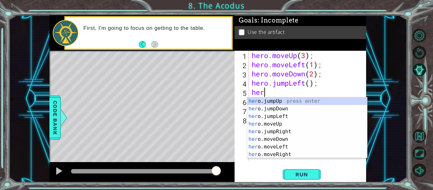
scroll to position [0, 0]
click at [285, 123] on div "her o.jumpUp press enter her o.jumpDown press enter her o.jumpLeft press enter …" at bounding box center [307, 135] width 120 height 76
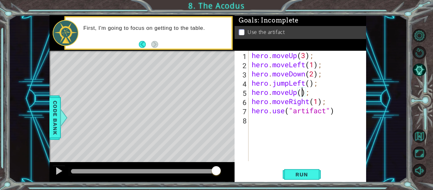
scroll to position [0, 3]
type textarea "hero.moveUp(2);"
click at [309, 174] on span "Run" at bounding box center [301, 174] width 25 height 6
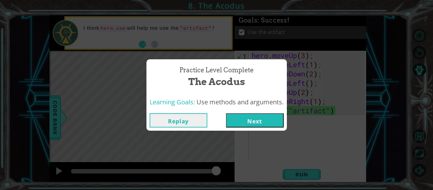
click at [257, 126] on button "Next" at bounding box center [255, 120] width 58 height 14
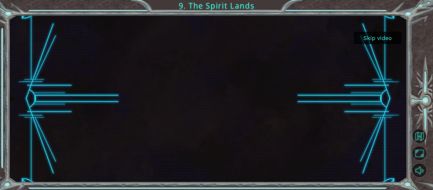
click at [272, 118] on div at bounding box center [207, 98] width 297 height 167
click at [383, 38] on button "Skip video" at bounding box center [378, 38] width 48 height 12
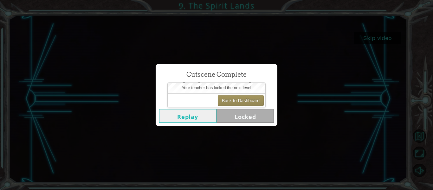
click at [201, 118] on button "Replay" at bounding box center [188, 116] width 58 height 14
